Goal: Transaction & Acquisition: Download file/media

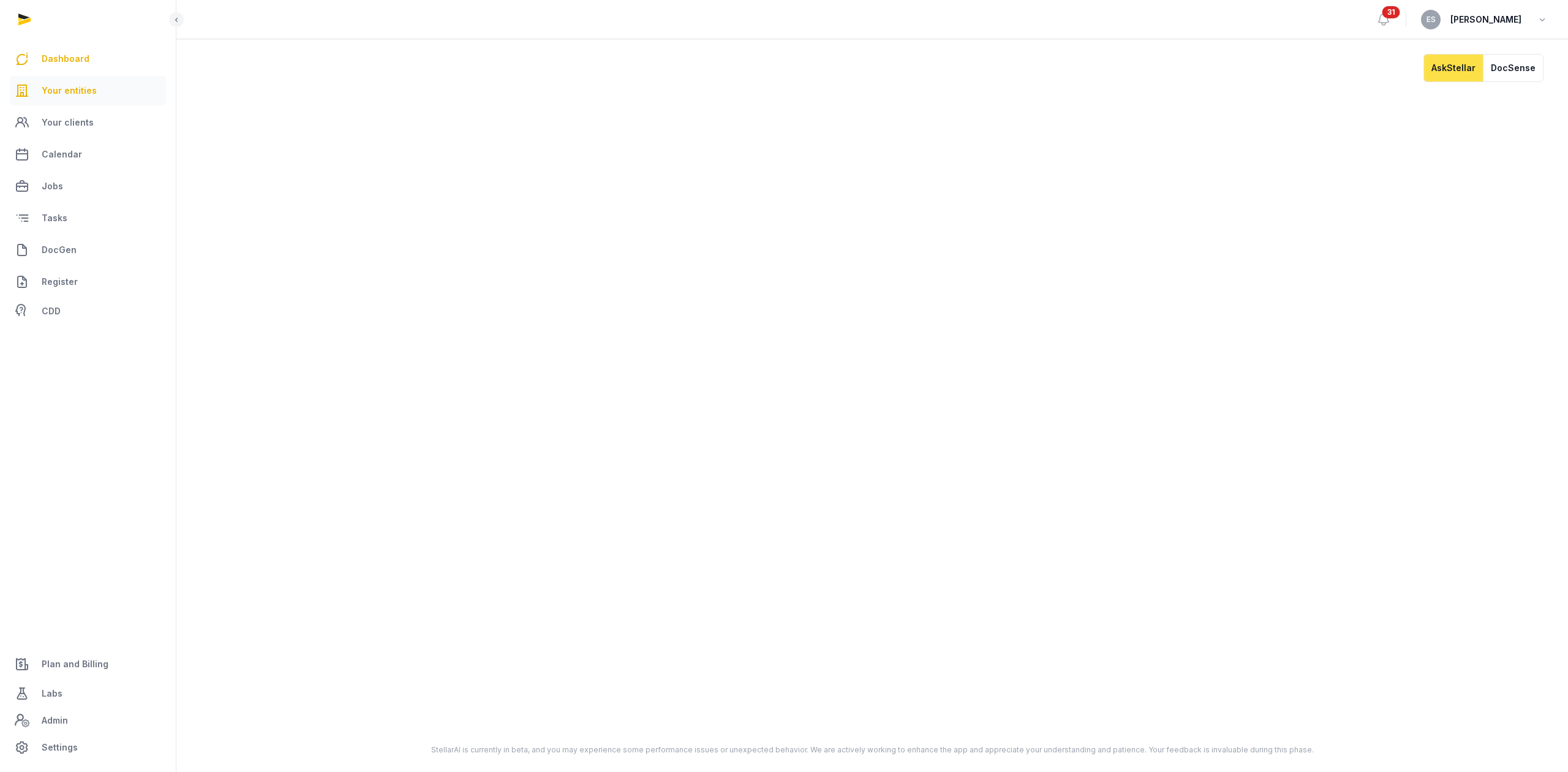
click at [67, 81] on link "Your entities" at bounding box center [88, 90] width 157 height 29
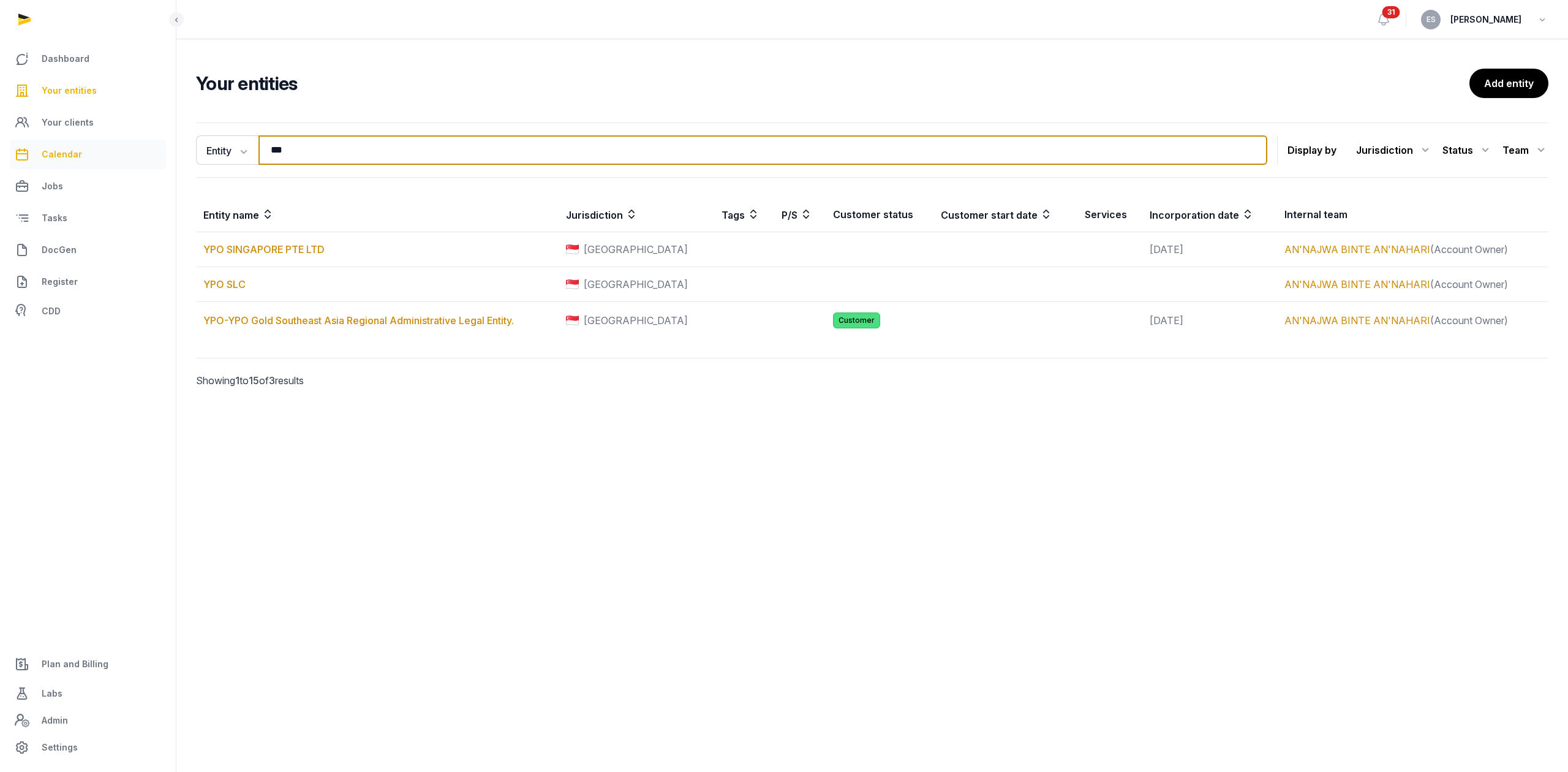
drag, startPoint x: 405, startPoint y: 157, endPoint x: 70, endPoint y: 141, distance: 335.4
click at [79, 142] on div "Dashboard Your entities Your clients Calendar Jobs Tasks DocGen Register CDD Pl…" at bounding box center [784, 386] width 1568 height 772
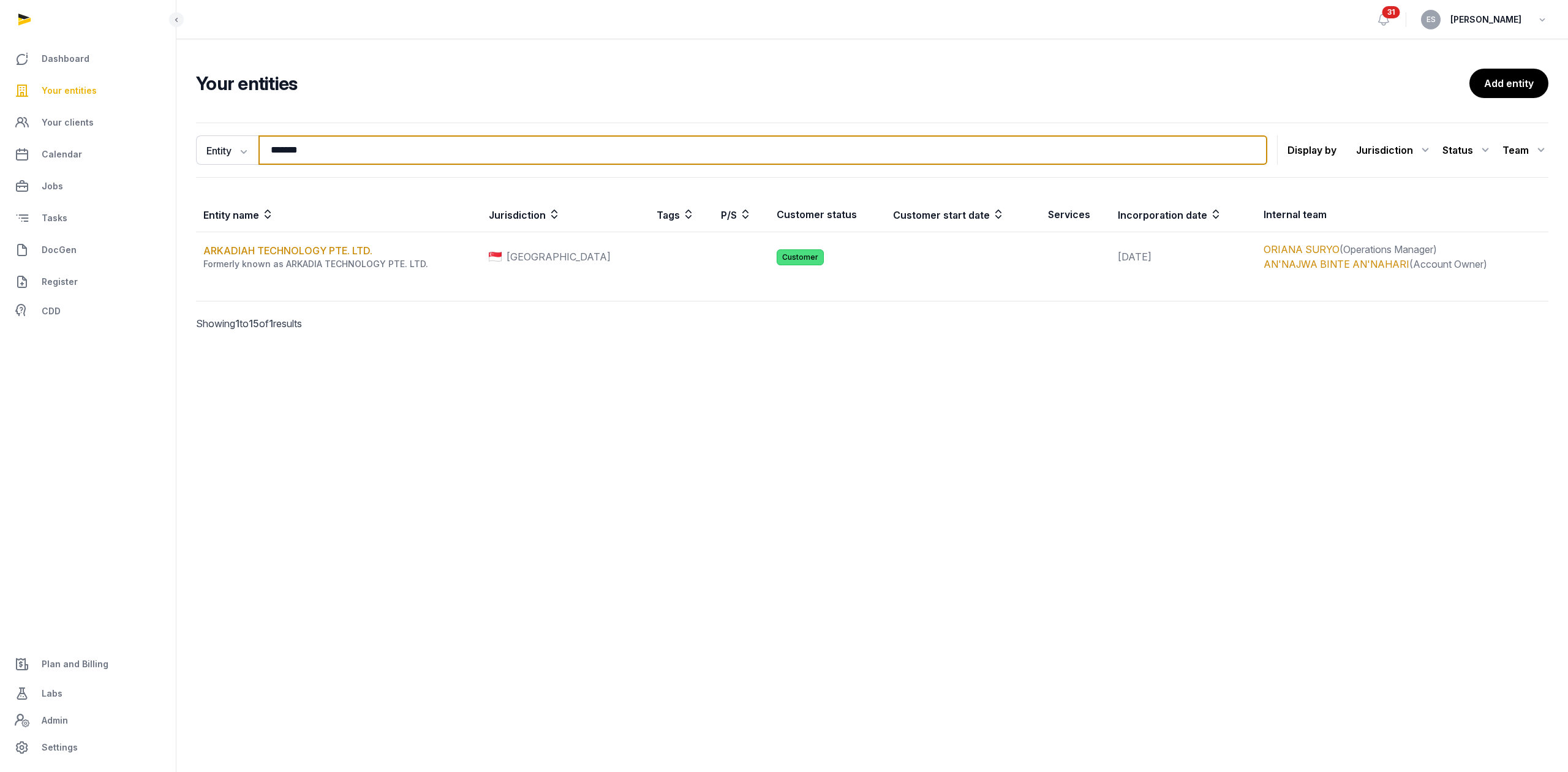
type input "********"
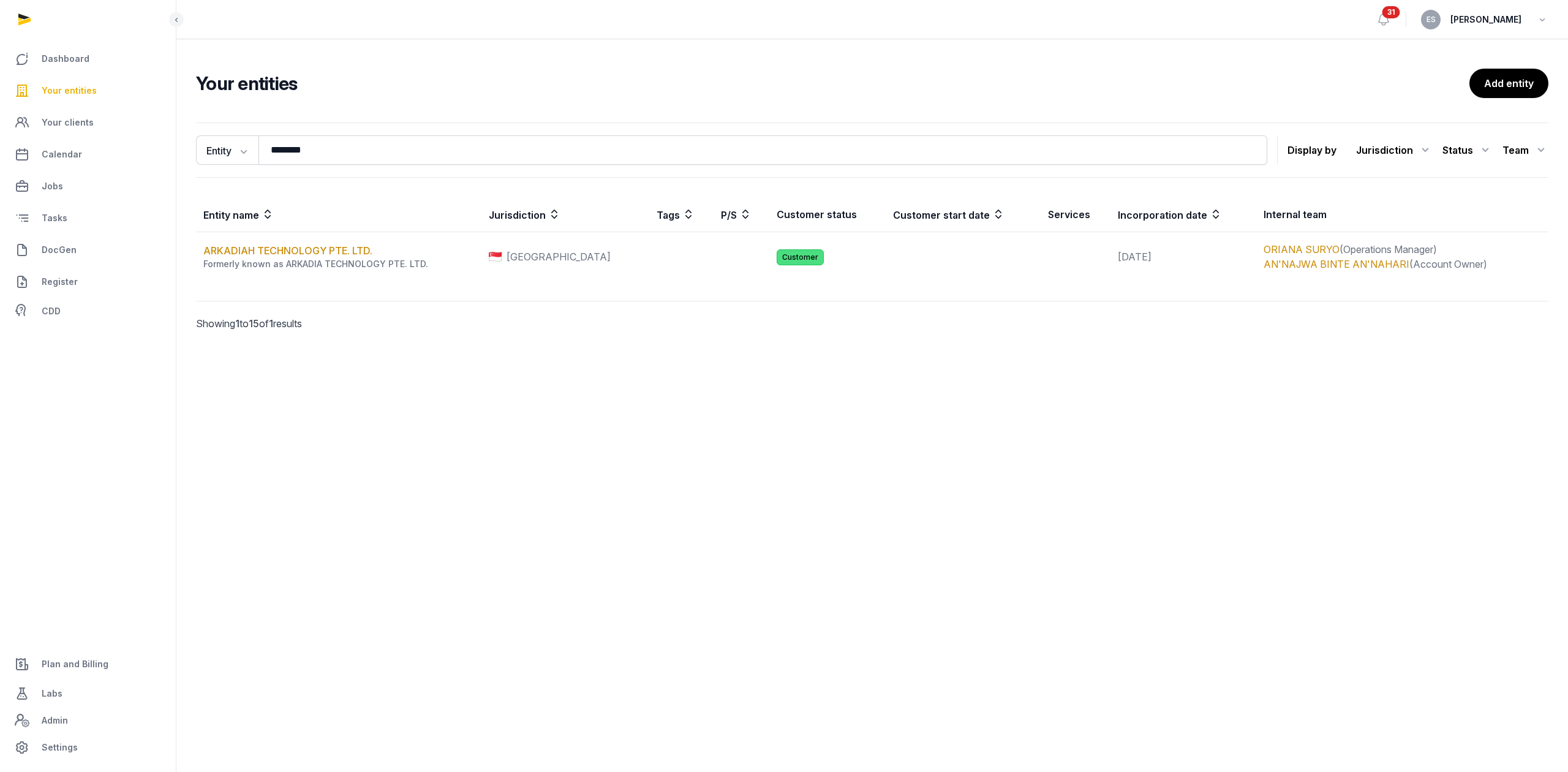
click at [354, 248] on link "ARKADIAH TECHNOLOGY PTE. LTD." at bounding box center [287, 250] width 169 height 12
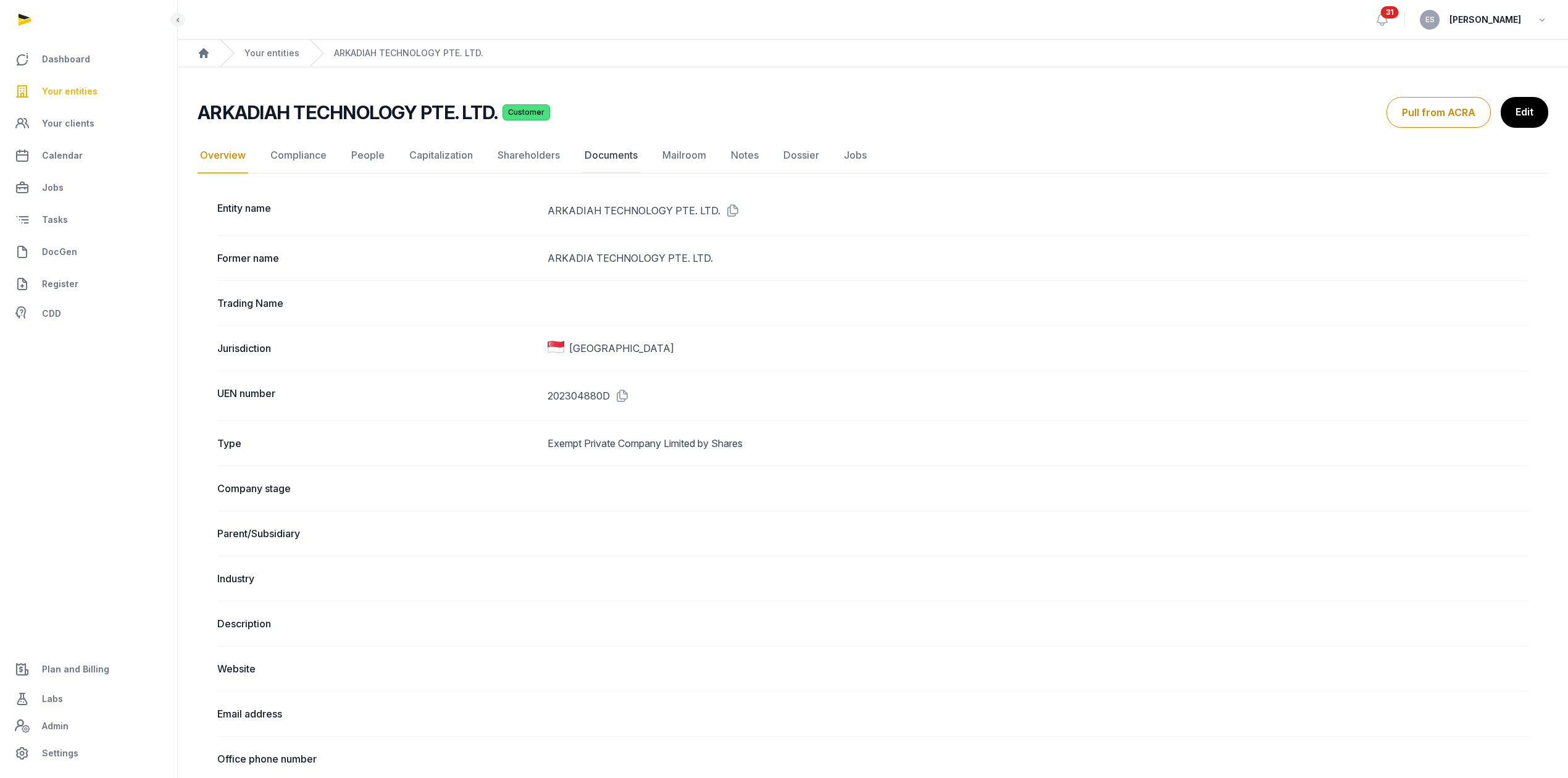
click at [616, 157] on link "Documents" at bounding box center [610, 155] width 58 height 36
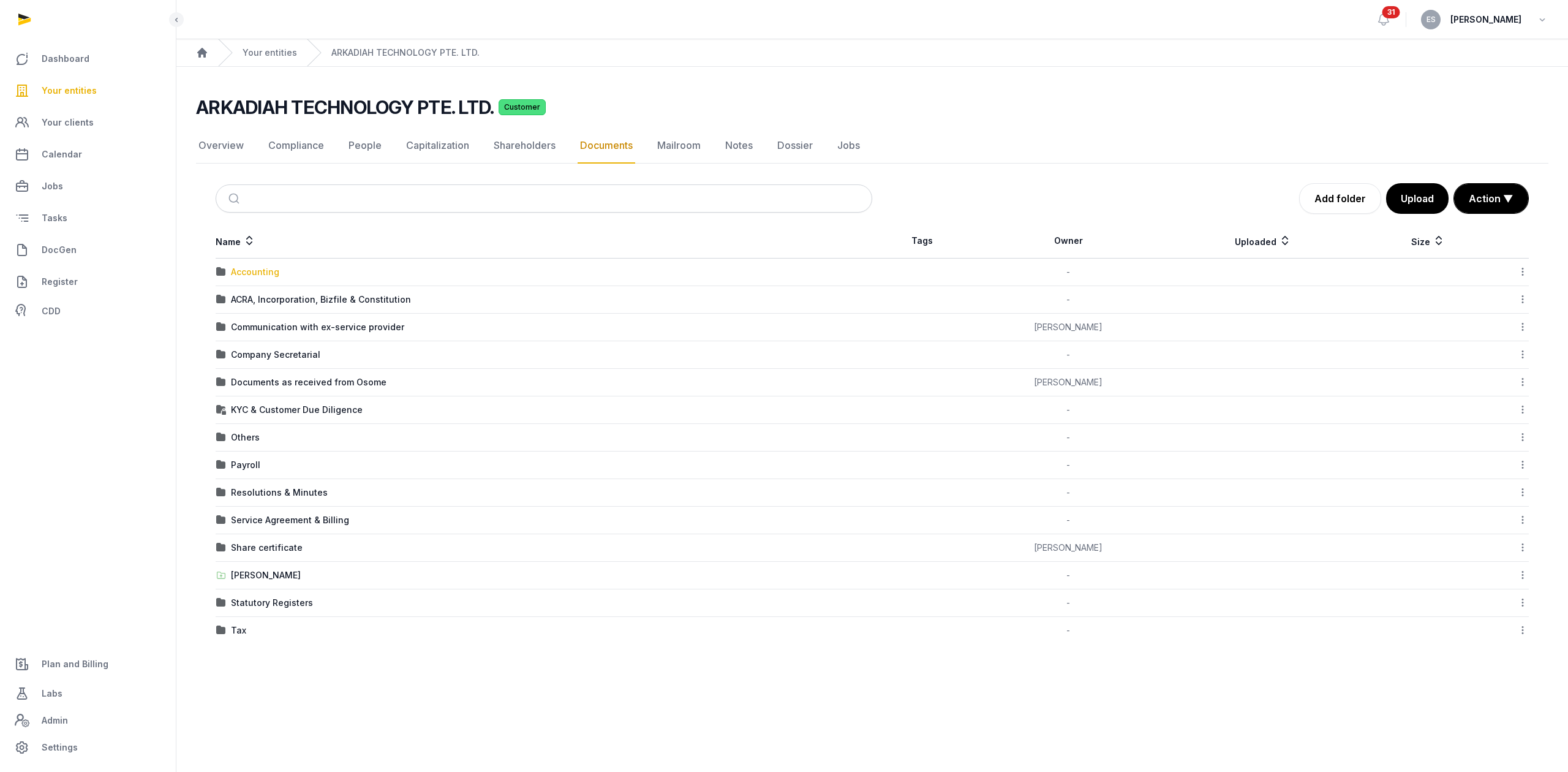
click at [231, 273] on div "Accounting" at bounding box center [255, 272] width 48 height 12
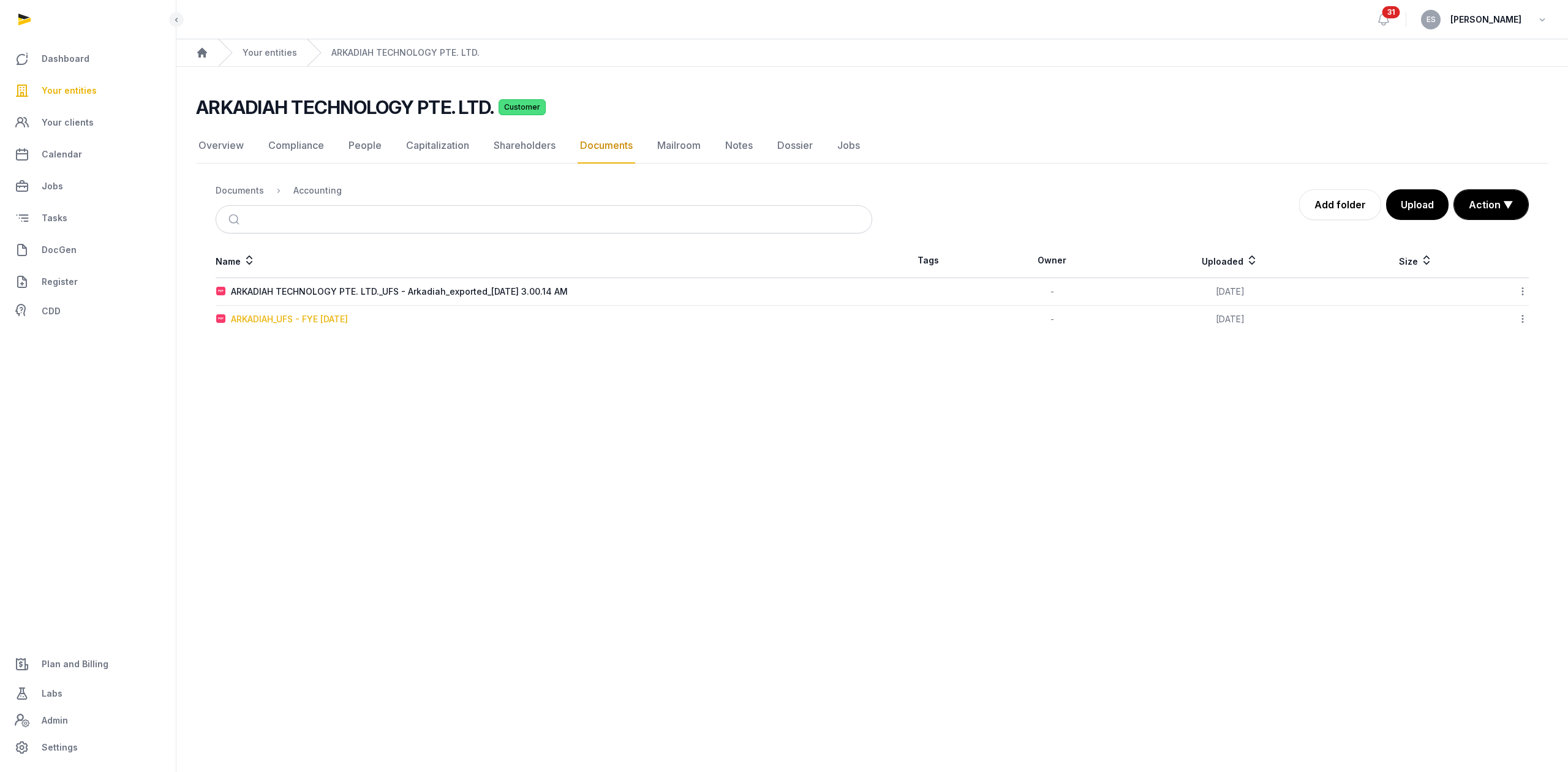
click at [348, 324] on div "ARKADIAH_UFS - FYE [DATE]" at bounding box center [289, 319] width 117 height 12
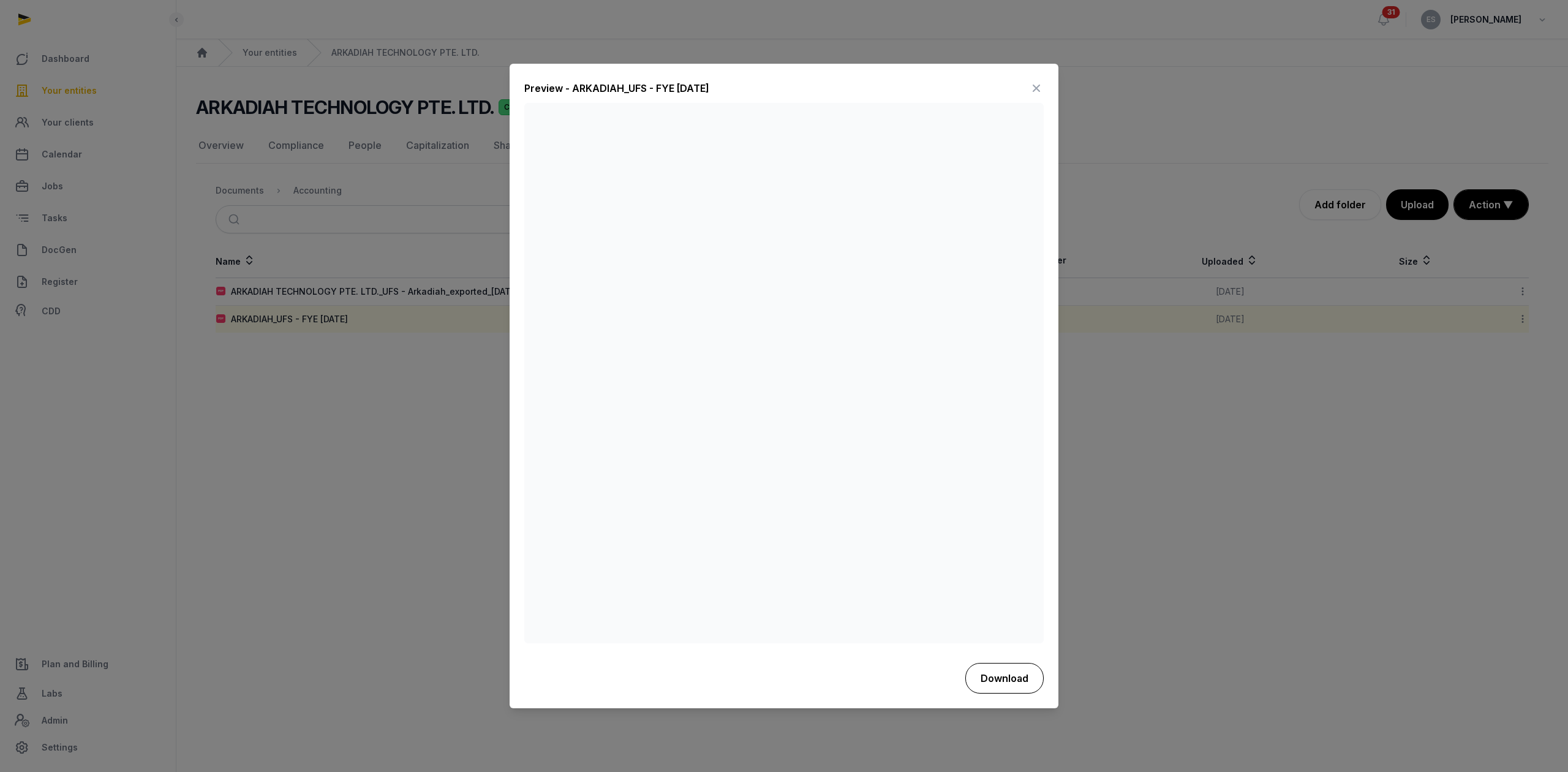
click at [997, 683] on button "Download" at bounding box center [1004, 678] width 79 height 31
click at [378, 466] on div at bounding box center [784, 386] width 1568 height 772
